Goal: Obtain resource: Download file/media

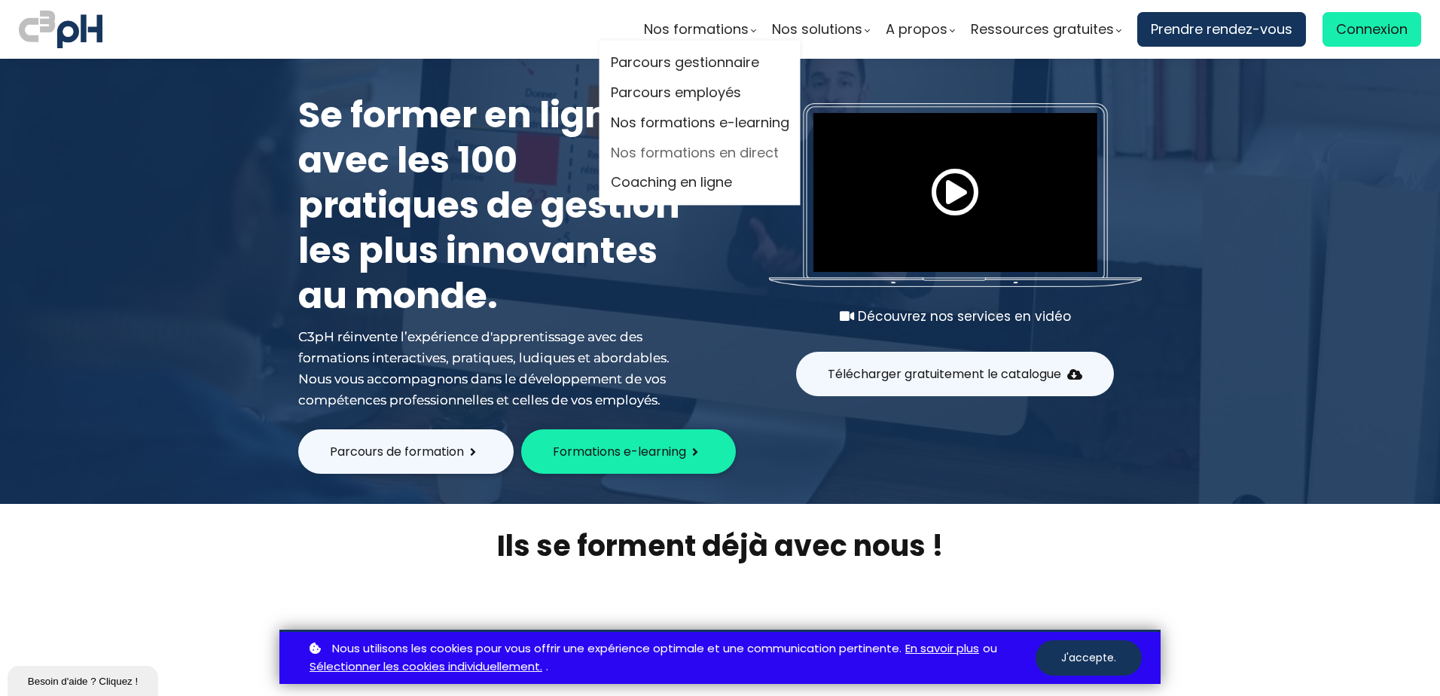
click at [690, 151] on link "Nos formations en direct" at bounding box center [700, 153] width 178 height 23
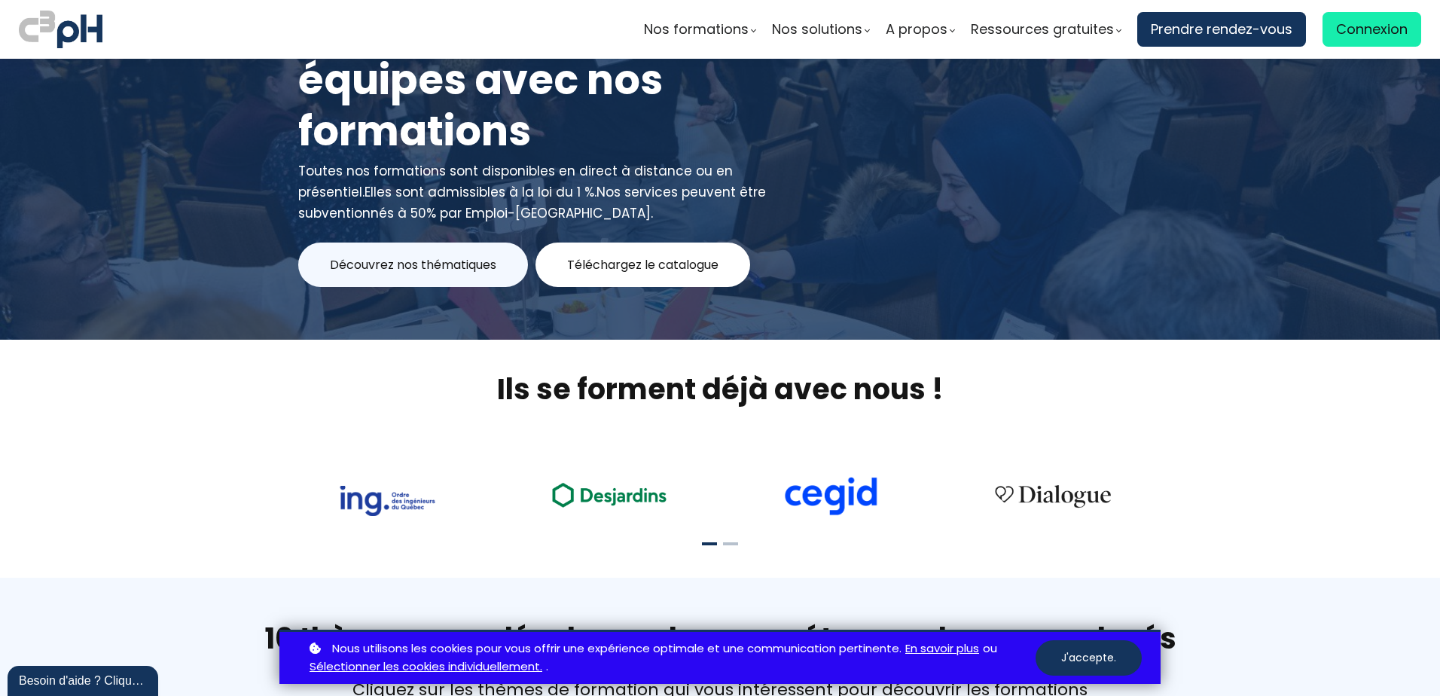
click at [654, 264] on span "Téléchargez le catalogue" at bounding box center [642, 264] width 151 height 19
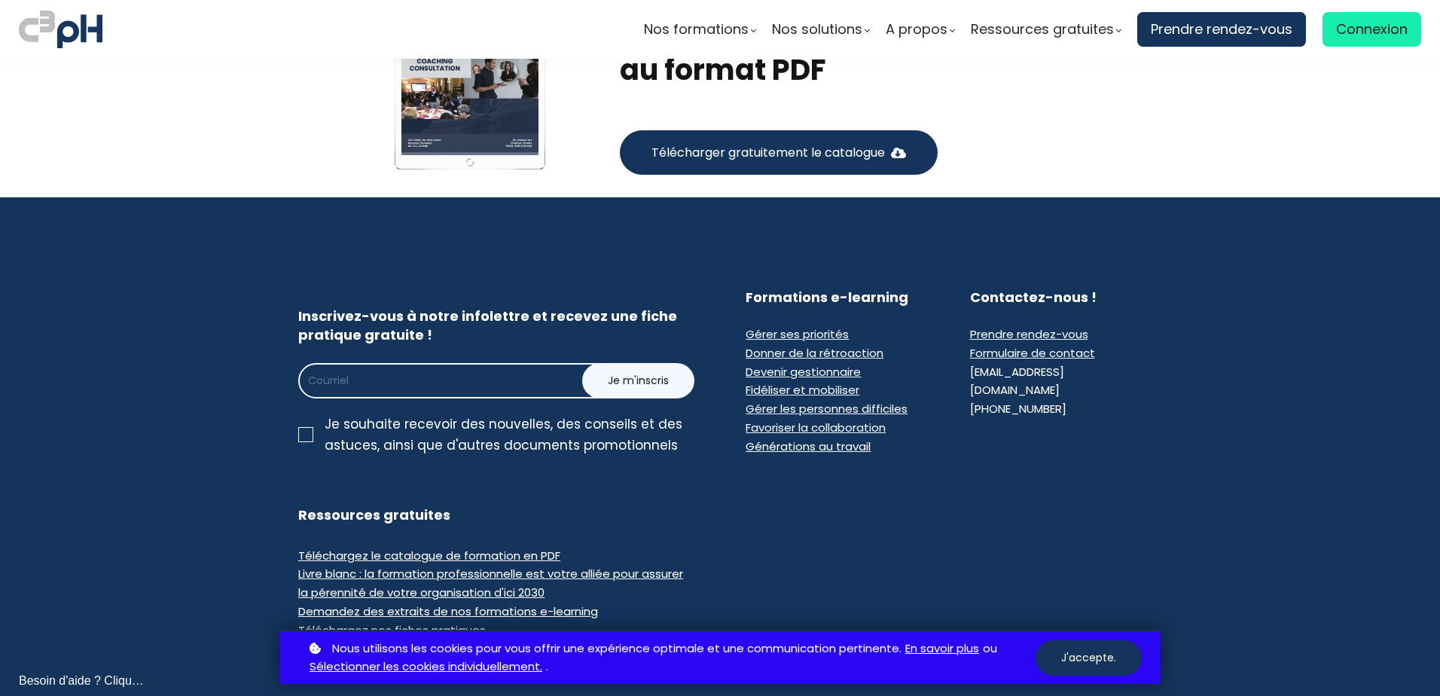
scroll to position [8714, 0]
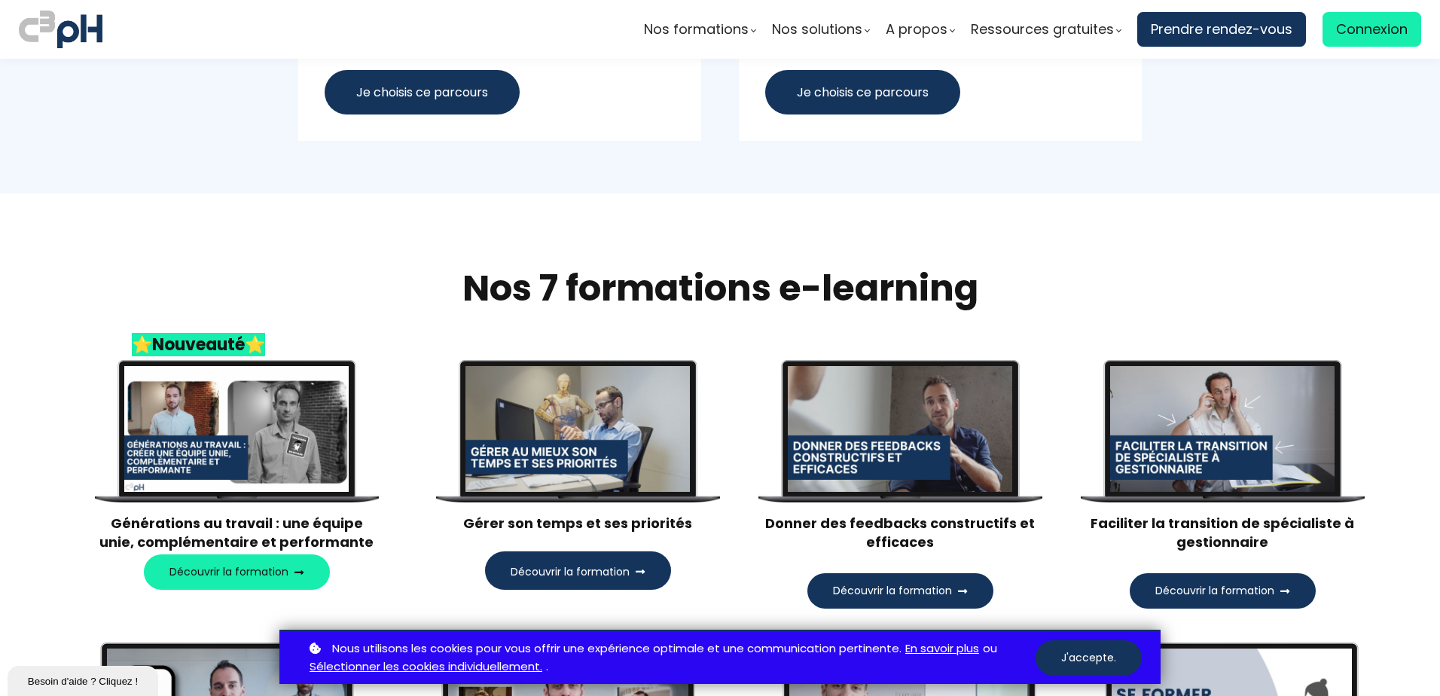
scroll to position [1280, 0]
